Goal: Task Accomplishment & Management: Manage account settings

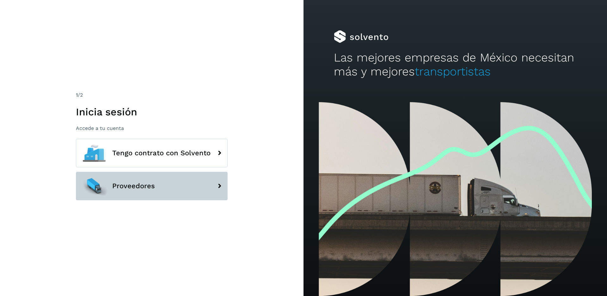
click at [190, 193] on button "Proveedores" at bounding box center [152, 185] width 152 height 28
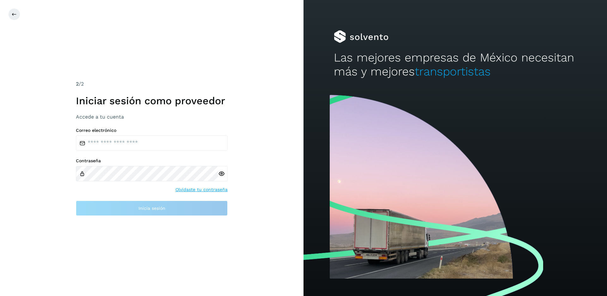
click at [219, 189] on link "Olvidaste tu contraseña" at bounding box center [202, 189] width 52 height 7
